Goal: Find specific page/section: Find specific page/section

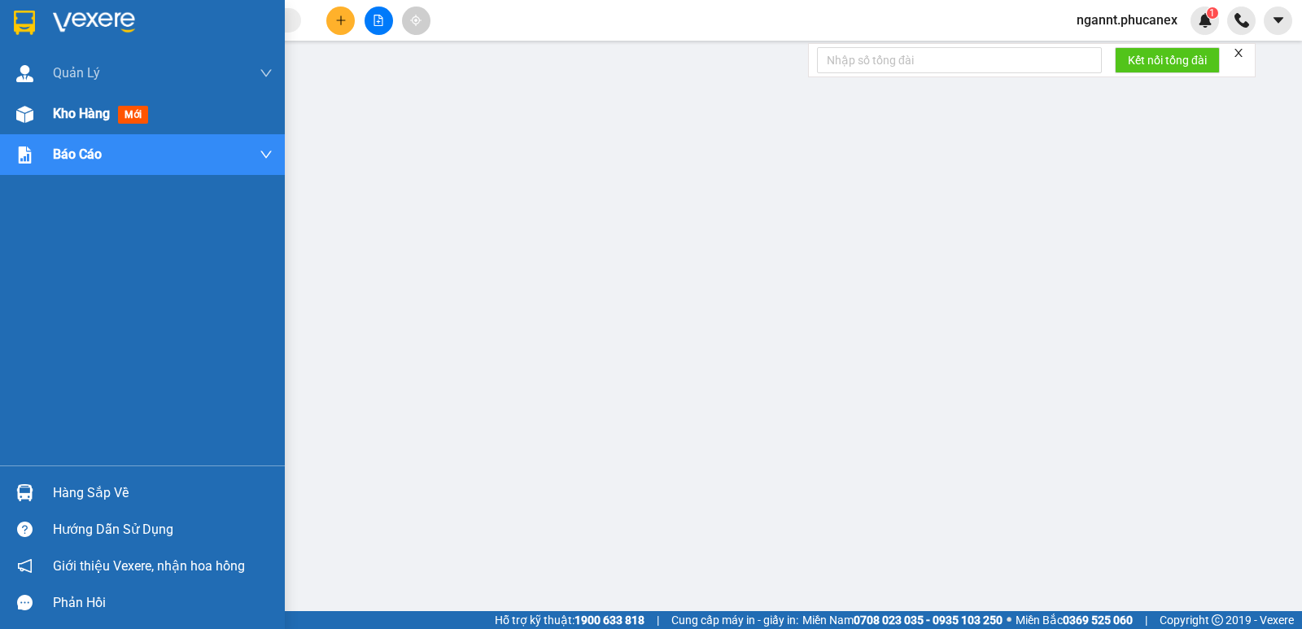
click at [23, 110] on img at bounding box center [24, 114] width 17 height 17
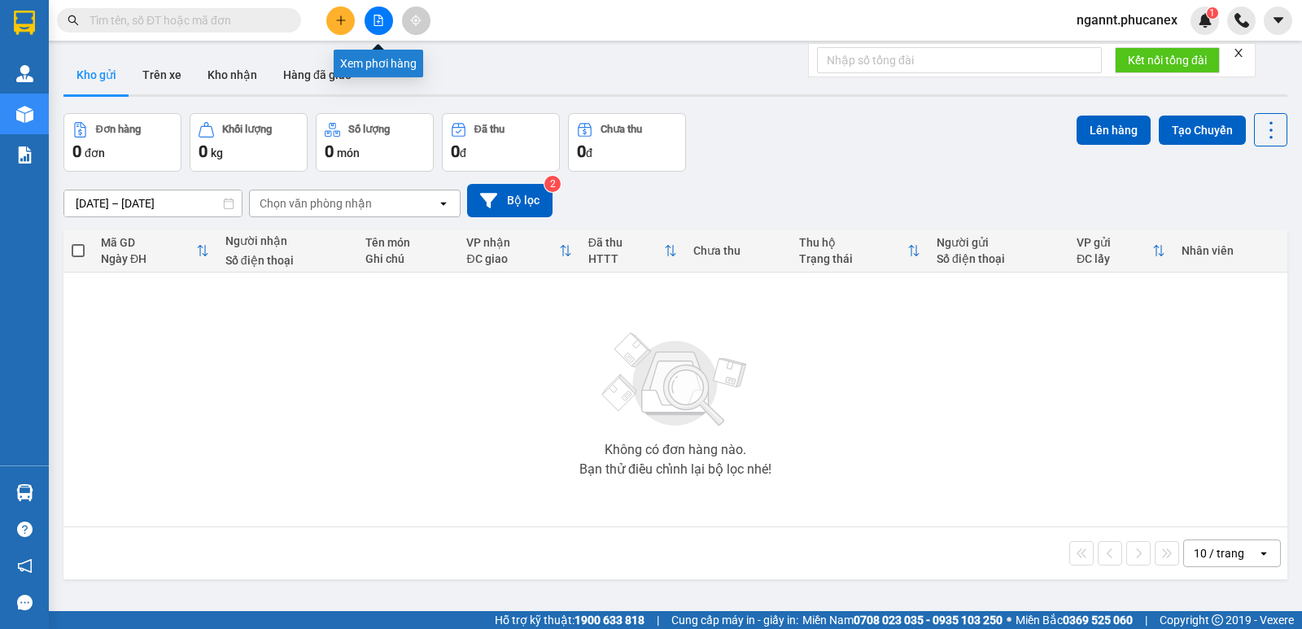
click at [382, 30] on button at bounding box center [379, 21] width 28 height 28
